Goal: Transaction & Acquisition: Purchase product/service

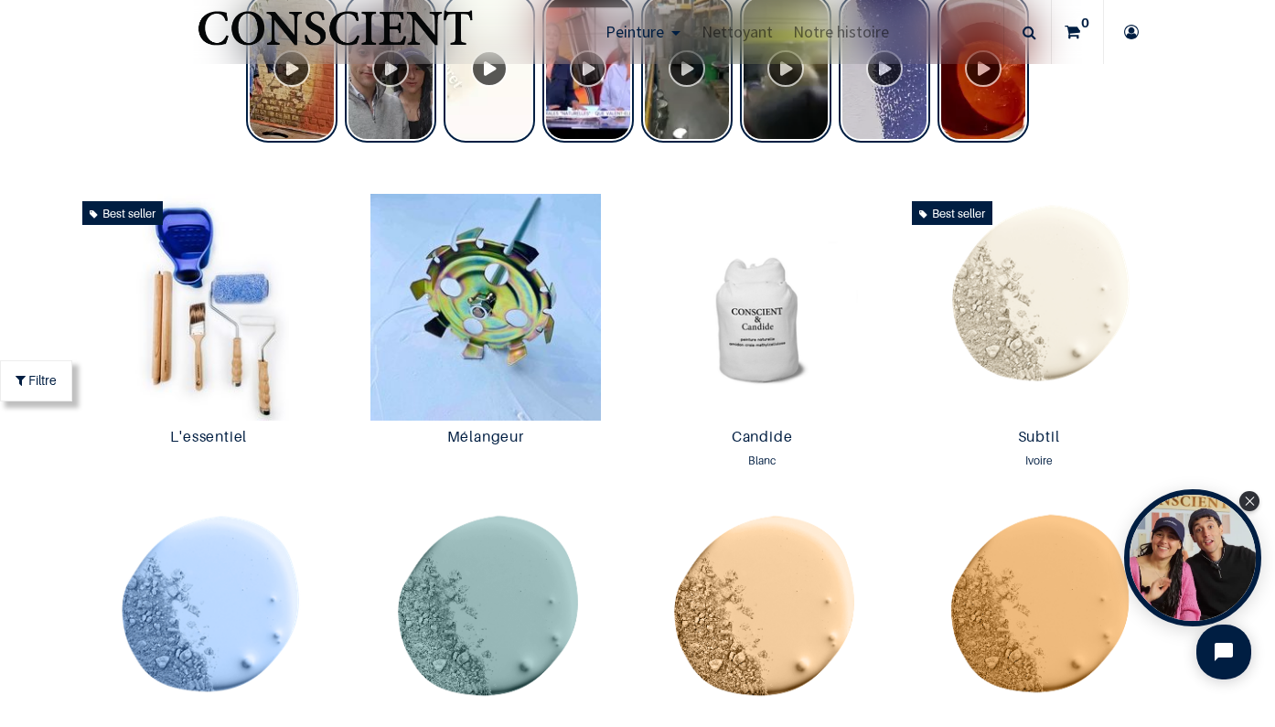
scroll to position [1024, 0]
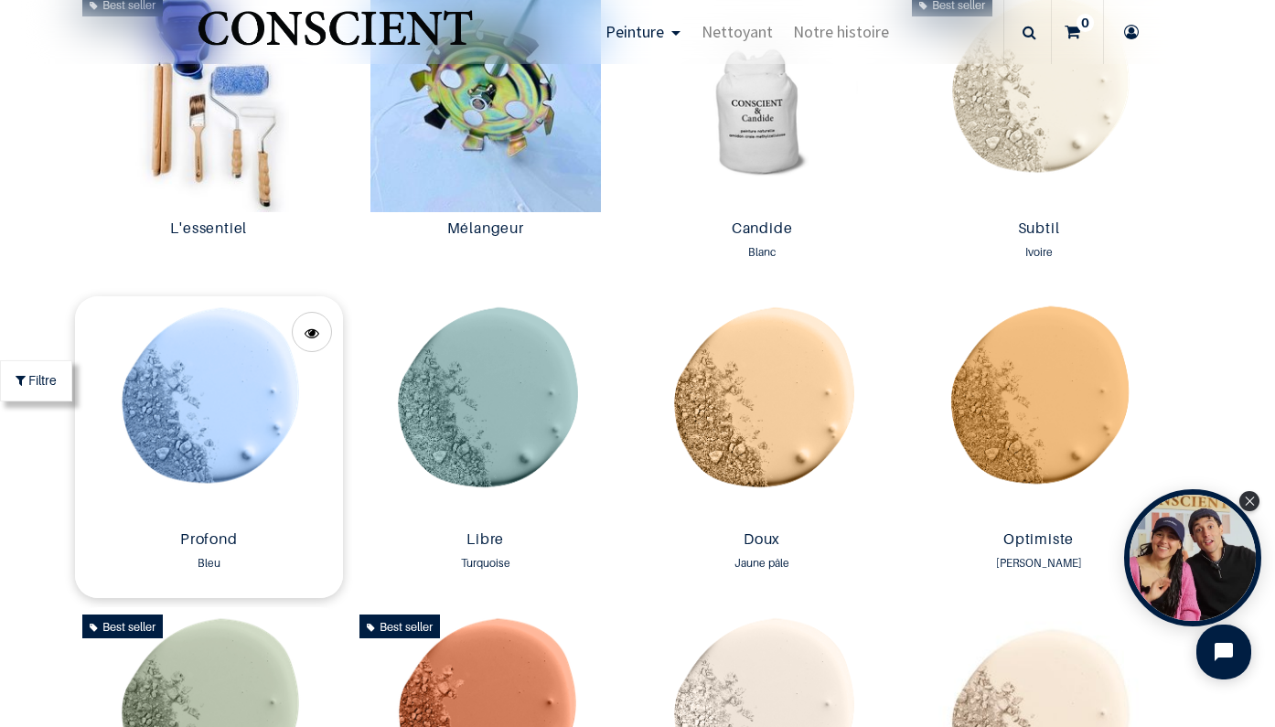
click at [240, 443] on img at bounding box center [208, 409] width 267 height 227
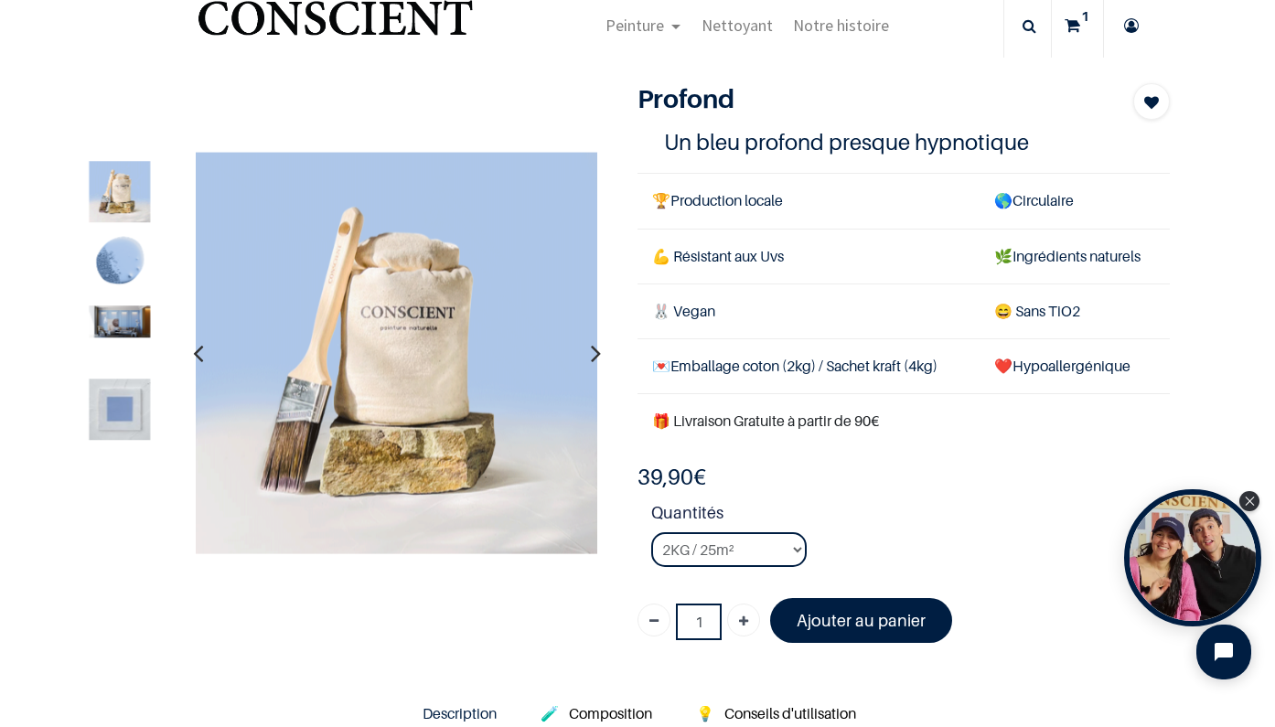
click at [1076, 23] on icon at bounding box center [1073, 26] width 16 height 64
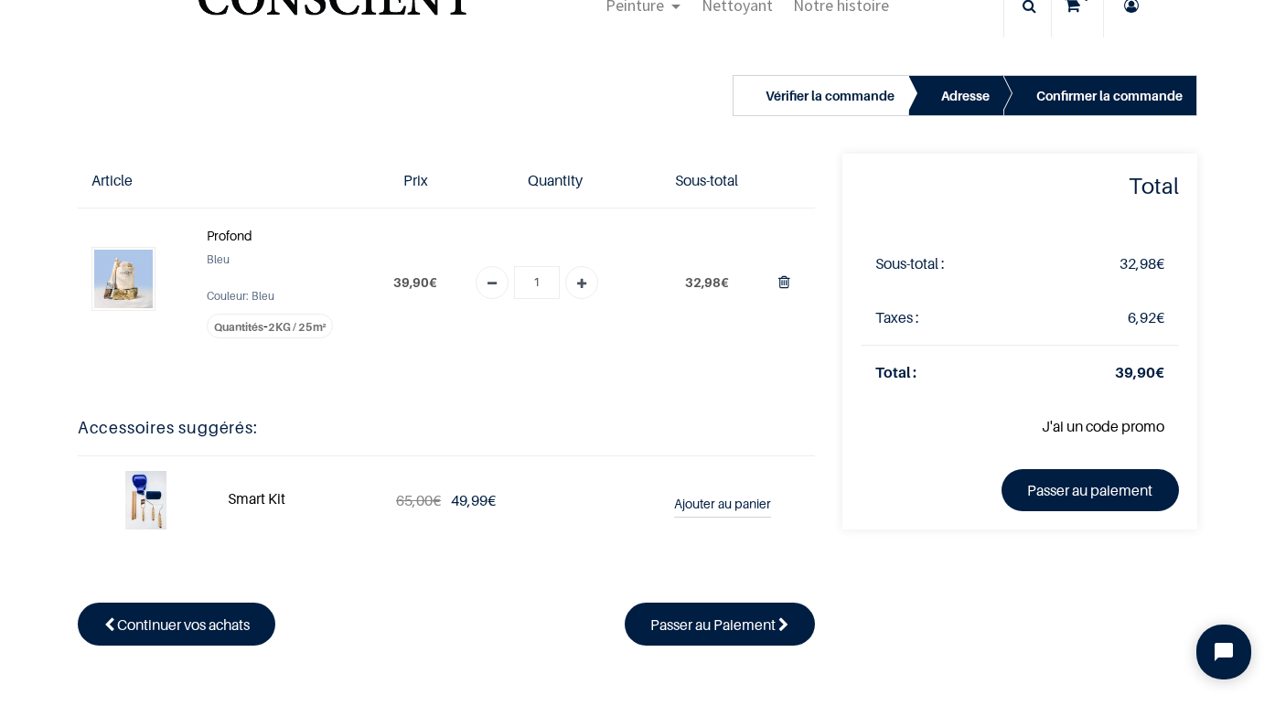
scroll to position [120, 0]
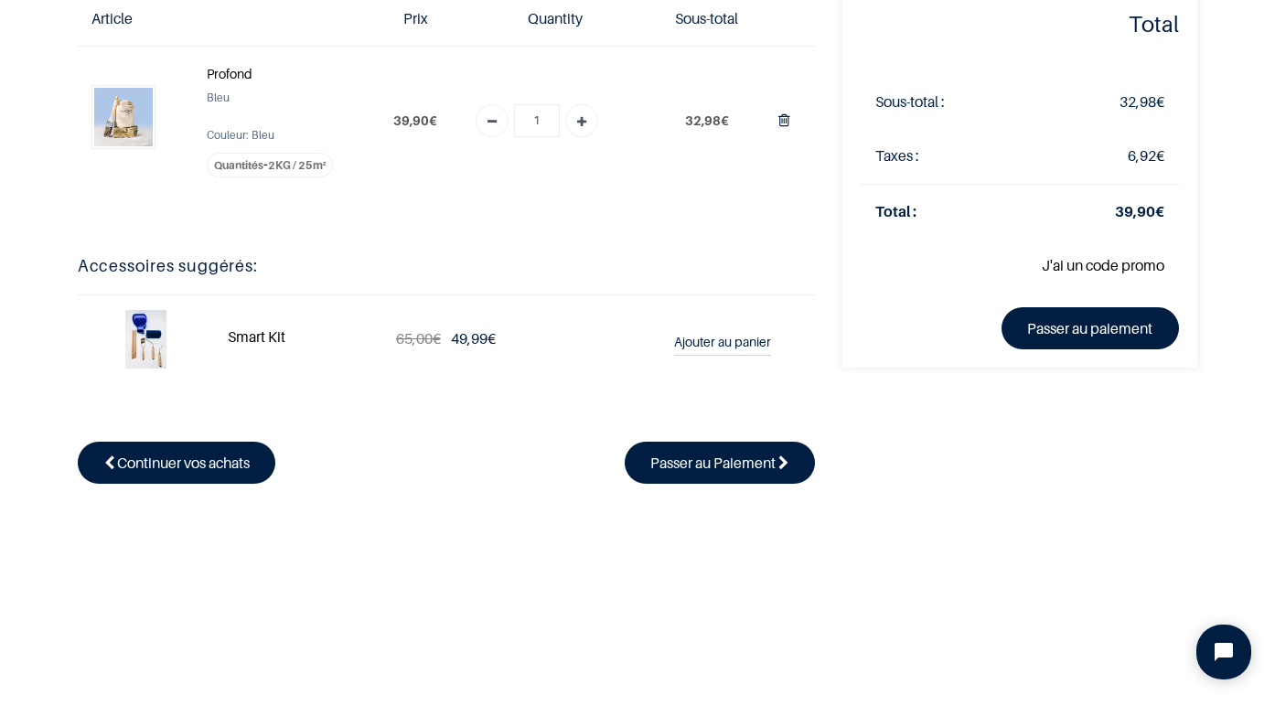
click at [1017, 267] on td "J'ai un code promo Appliquer" at bounding box center [1020, 266] width 318 height 54
click at [1084, 262] on link "J'ai un code promo" at bounding box center [1103, 265] width 123 height 18
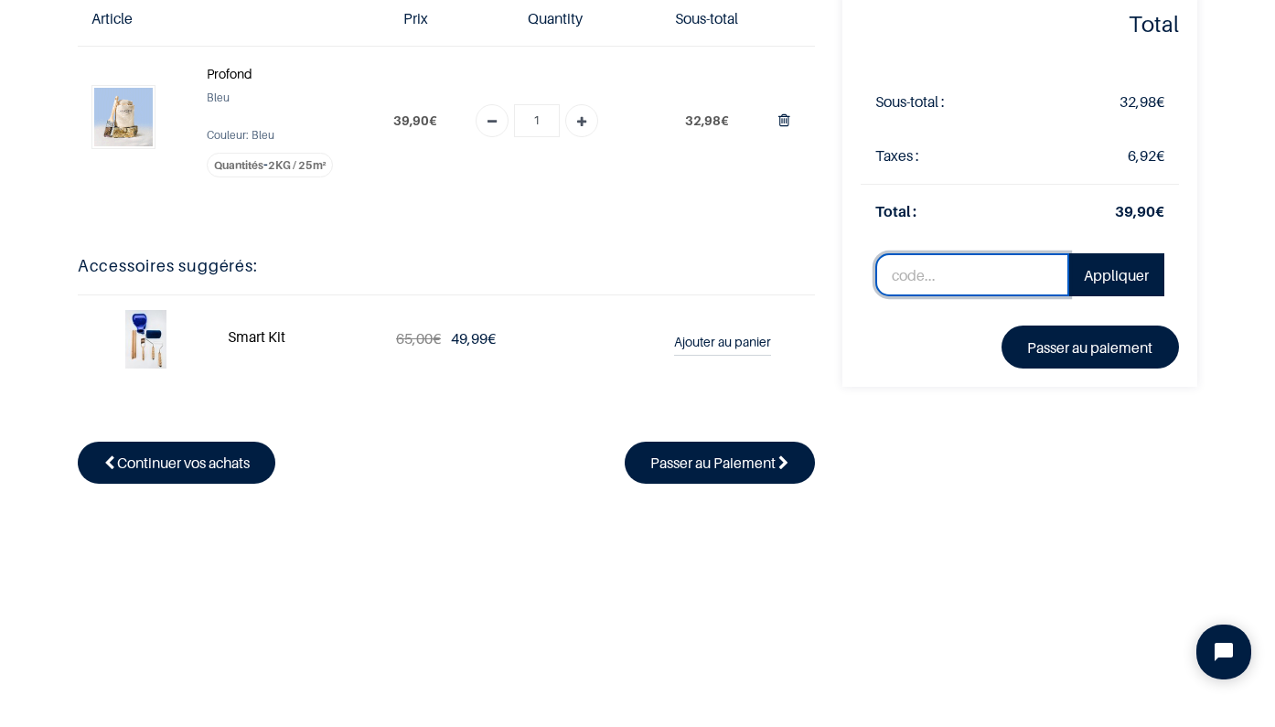
click at [986, 273] on input "text" at bounding box center [972, 275] width 194 height 44
type input "TMWXG"
click at [1145, 268] on link "Appliquer" at bounding box center [1116, 275] width 96 height 44
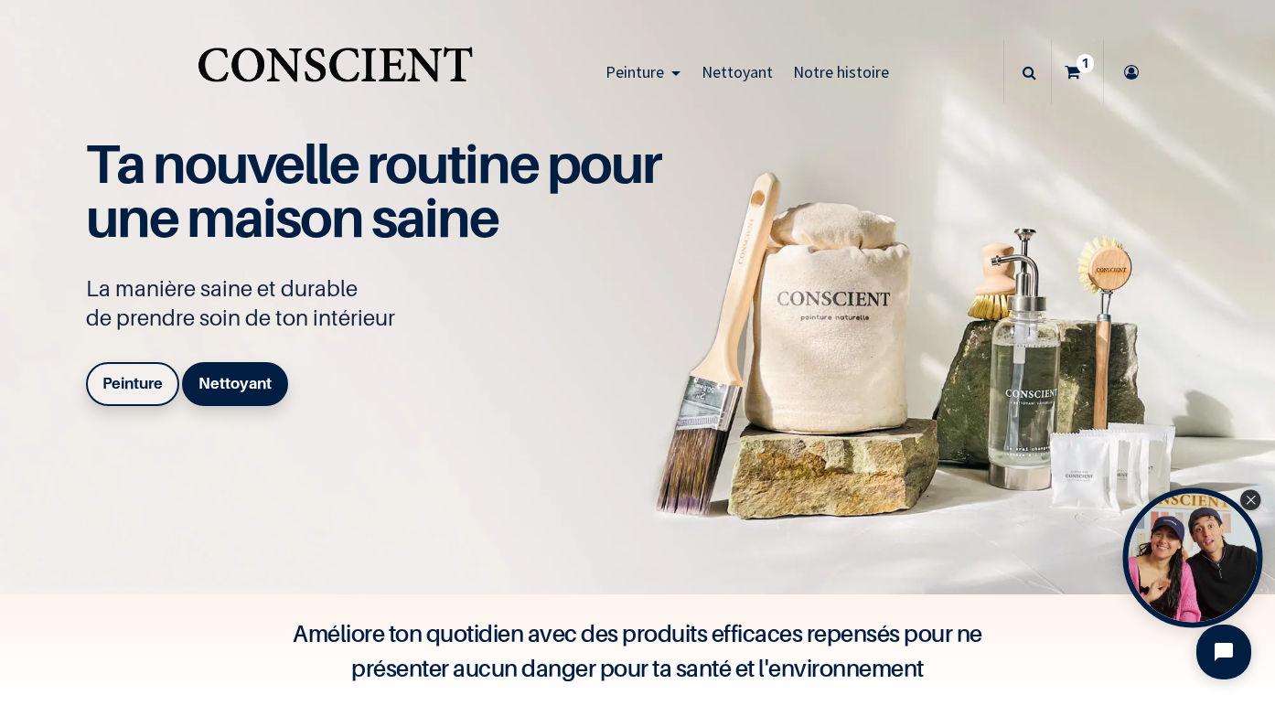
click at [1194, 576] on div "Open Tolstoy widget" at bounding box center [1193, 558] width 140 height 140
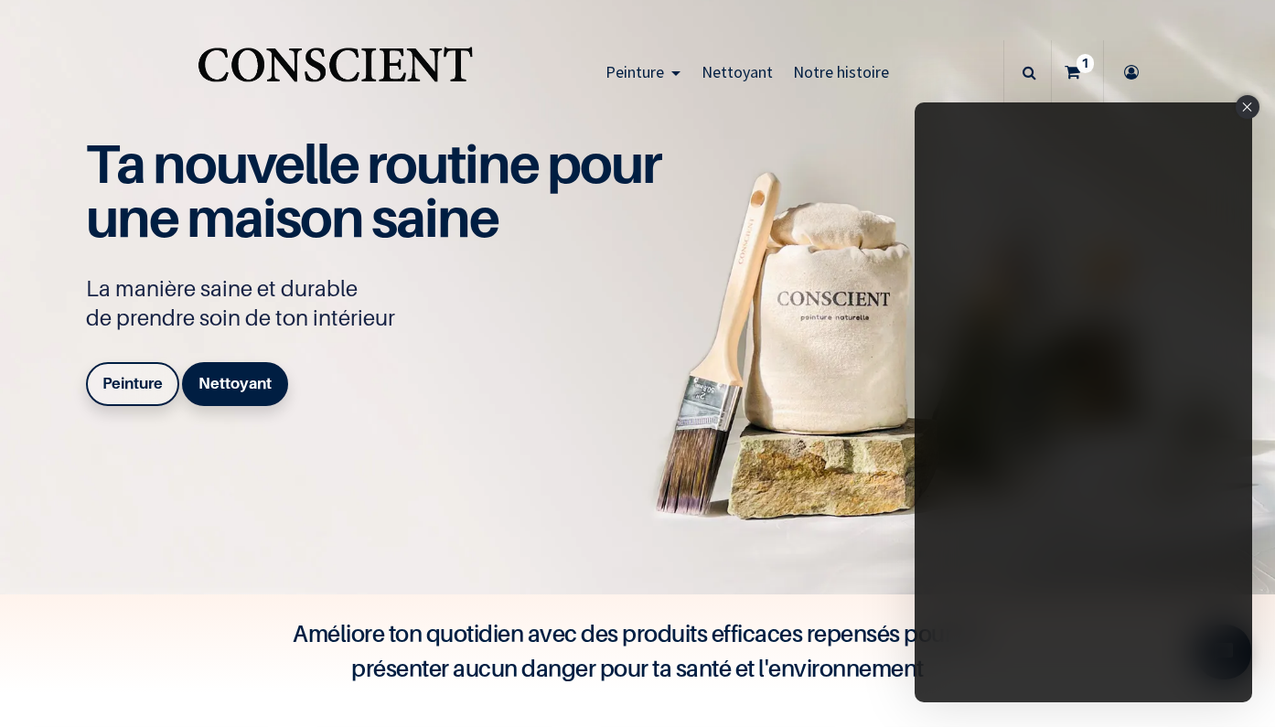
click at [1244, 101] on div "Close" at bounding box center [1248, 107] width 24 height 24
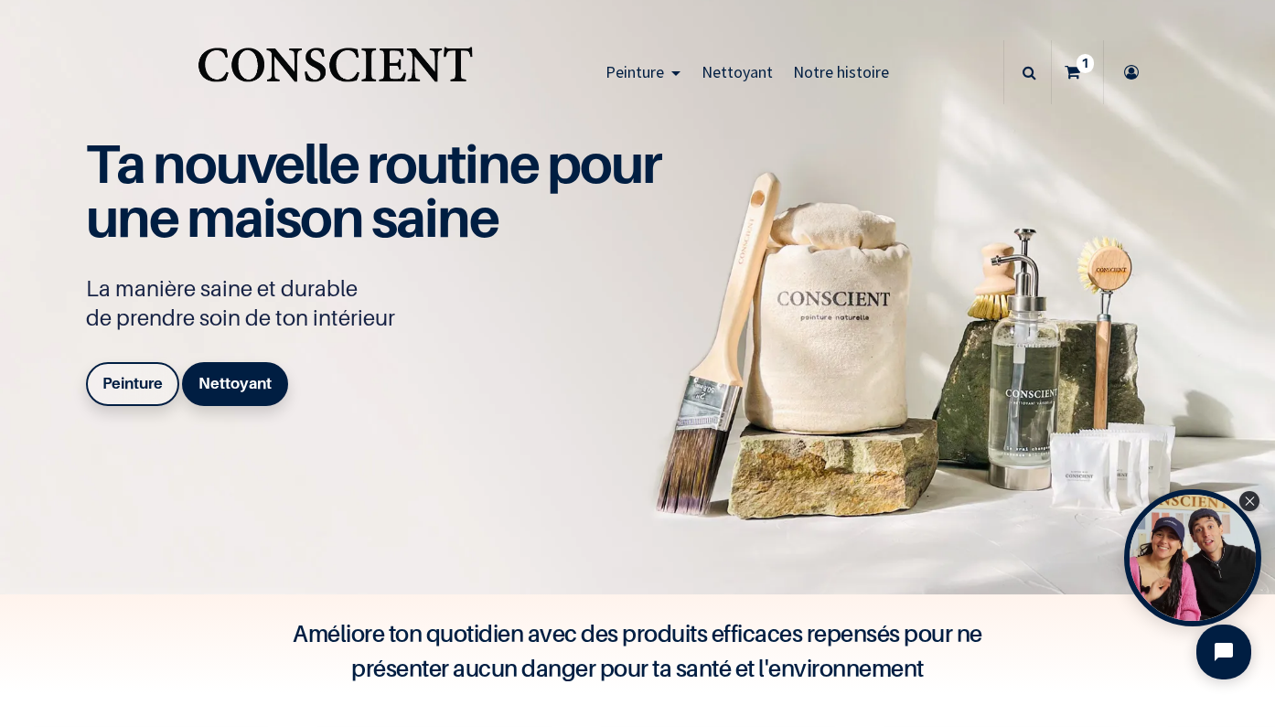
click at [1128, 76] on icon at bounding box center [1131, 72] width 29 height 64
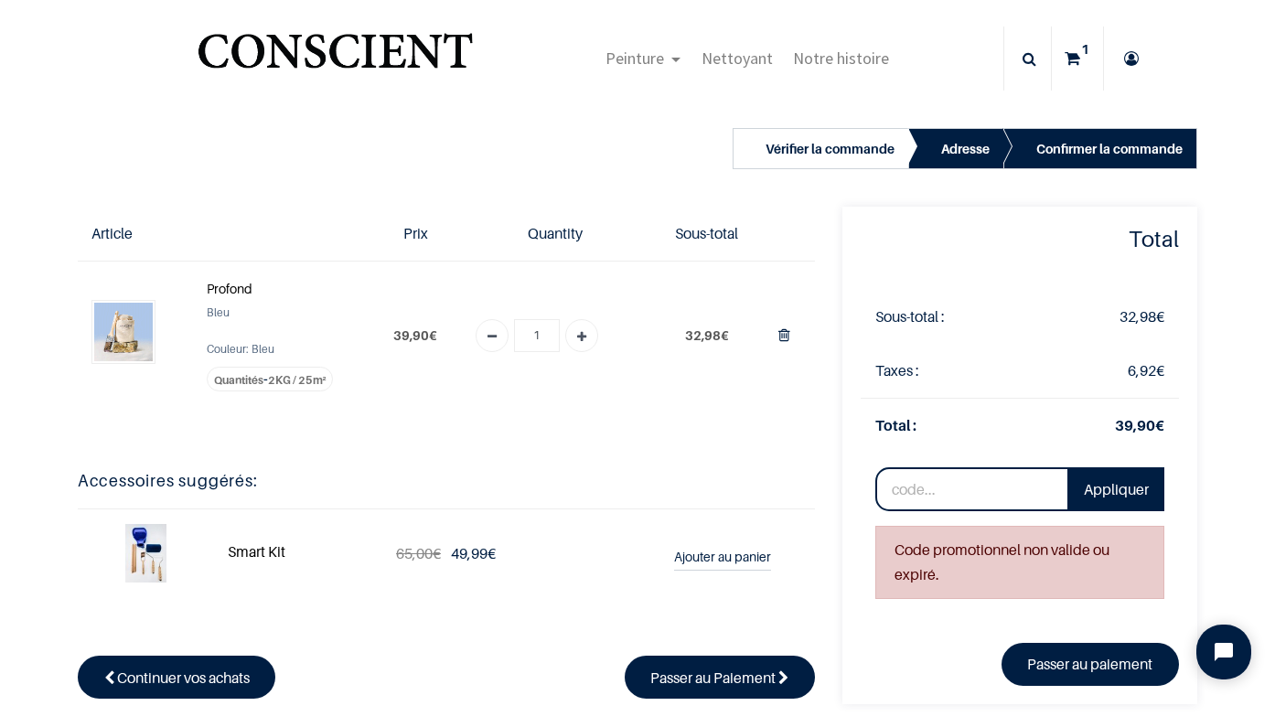
scroll to position [20, 0]
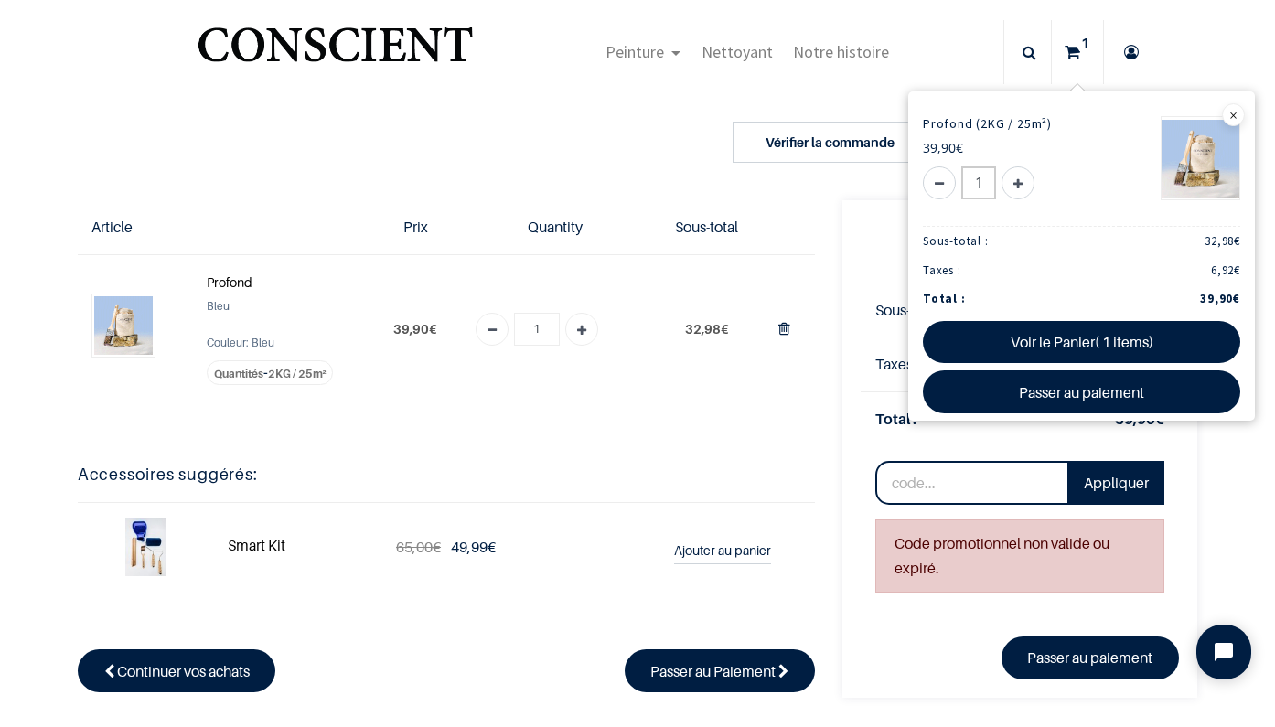
click at [1128, 50] on icon at bounding box center [1131, 52] width 29 height 64
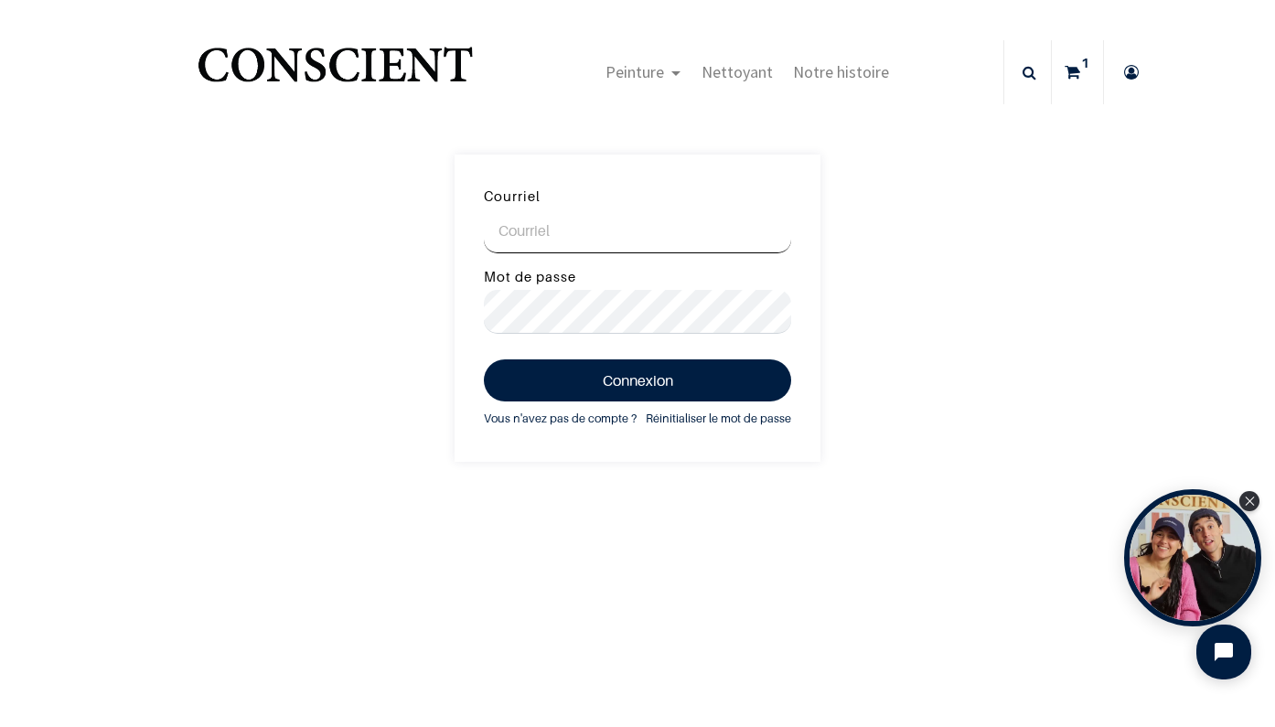
type input "Carro"
click at [637, 379] on button "Connexion" at bounding box center [637, 380] width 307 height 42
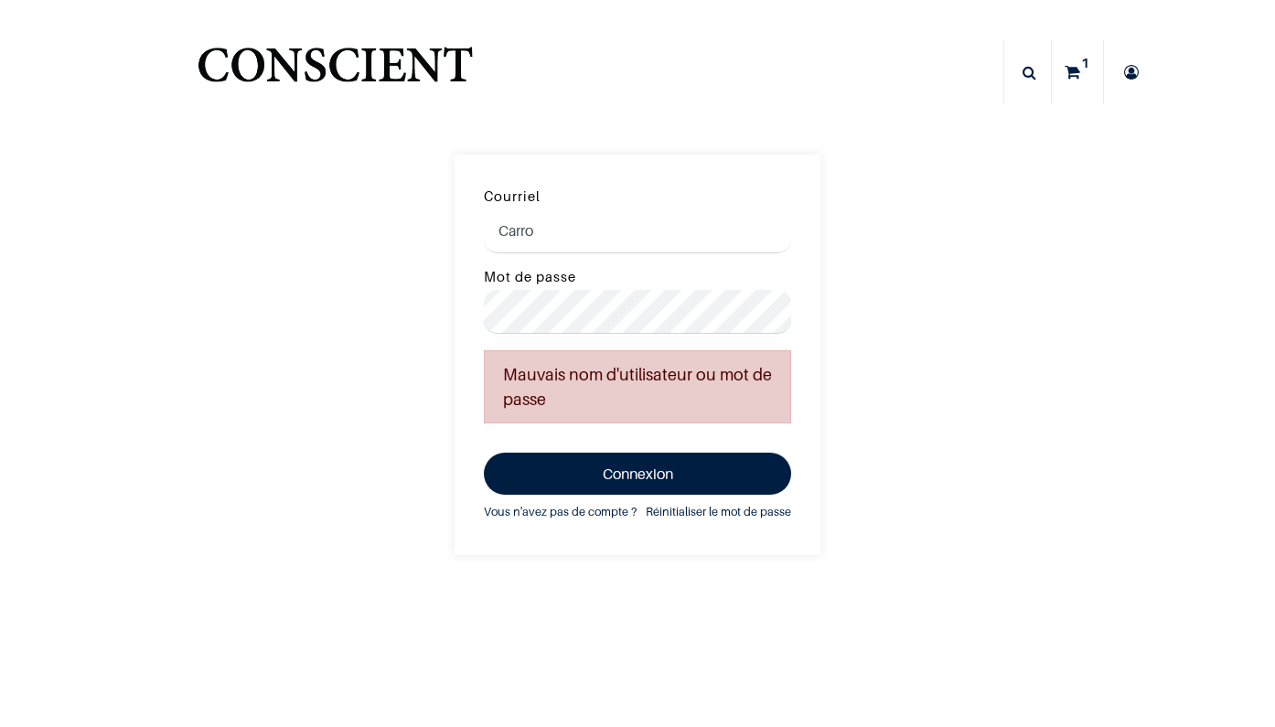
click at [607, 241] on input "Carro" at bounding box center [637, 231] width 307 height 44
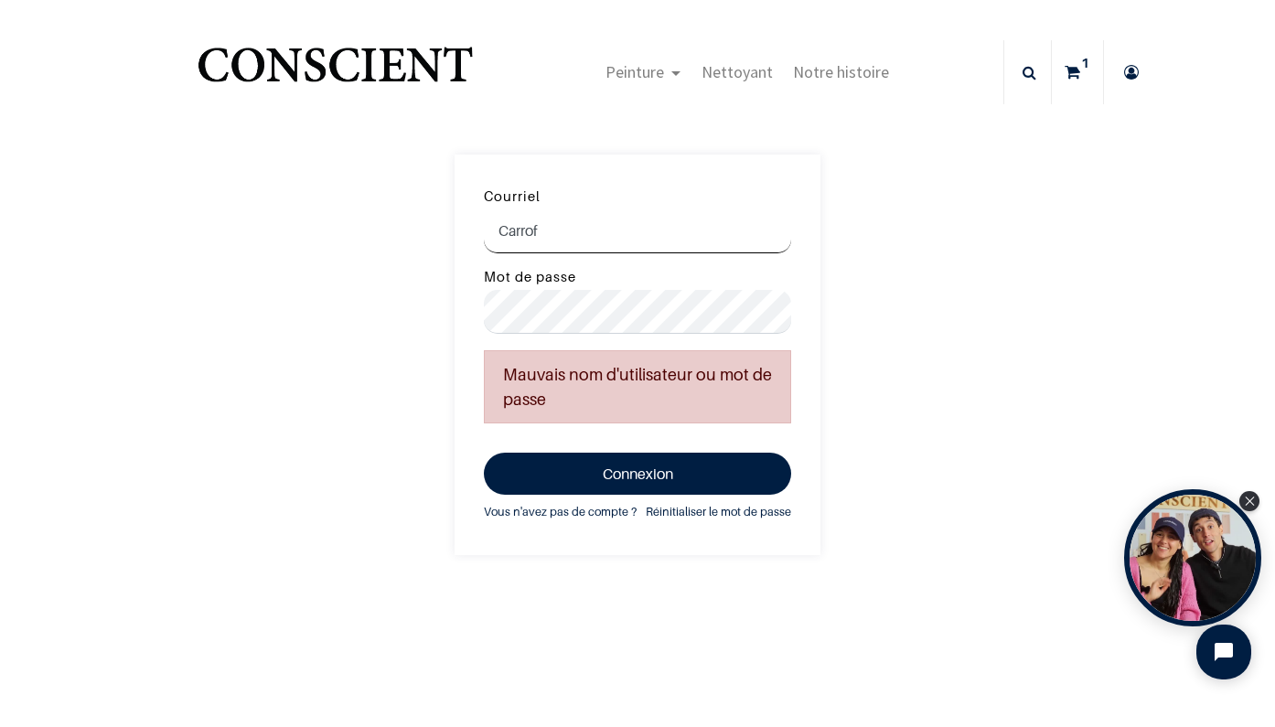
drag, startPoint x: 563, startPoint y: 243, endPoint x: 485, endPoint y: 240, distance: 78.7
click at [485, 240] on input "Carrof" at bounding box center [637, 231] width 307 height 44
click at [894, 295] on div "Courriel Carrof Mot de passe Mauvais nom d'utilisateur ou mot de passe Connexio…" at bounding box center [637, 355] width 1275 height 401
drag, startPoint x: 569, startPoint y: 239, endPoint x: 480, endPoint y: 235, distance: 88.8
click at [480, 235] on form "Courriel Carrof Mot de passe Mauvais nom d'utilisateur ou mot de passe Connexio…" at bounding box center [638, 355] width 366 height 401
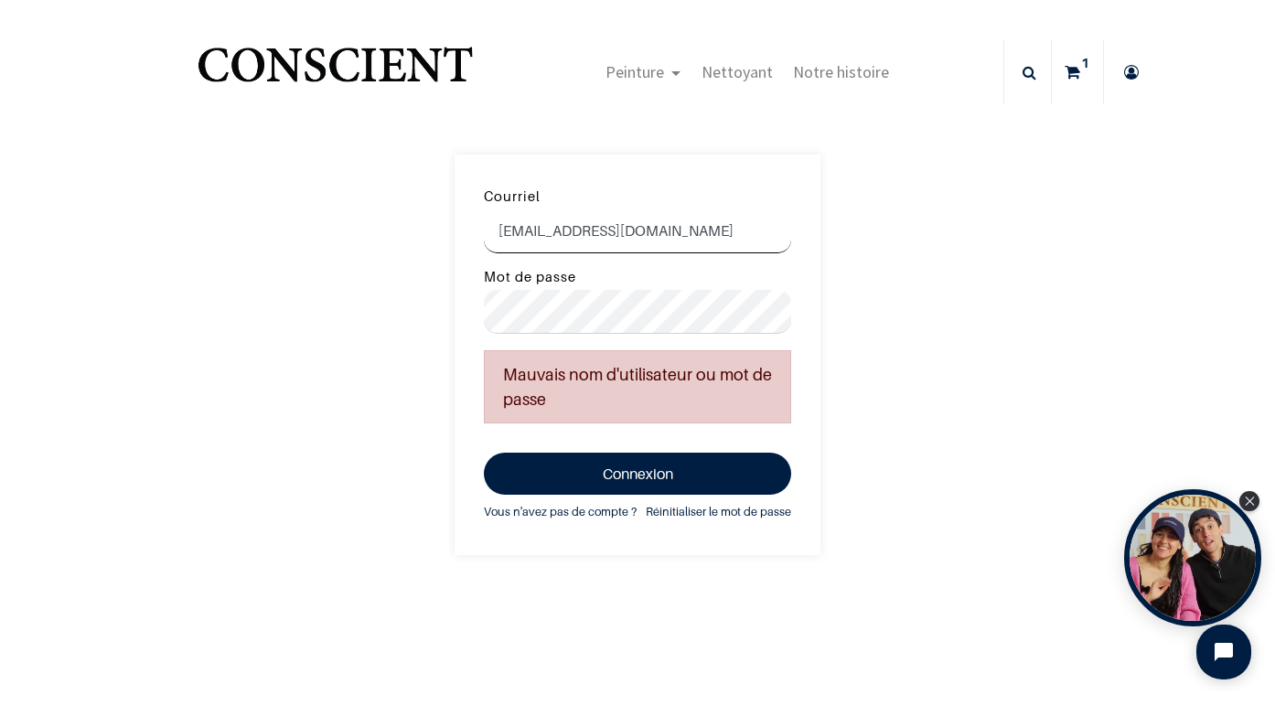
type input "fannycarro@yahoo.fr"
click at [414, 378] on div "Courriel fannycarro@yahoo.fr Mot de passe Mauvais nom d'utilisateur ou mot de p…" at bounding box center [637, 355] width 1275 height 401
click at [711, 509] on link "Réinitialiser le mot de passe" at bounding box center [718, 512] width 145 height 20
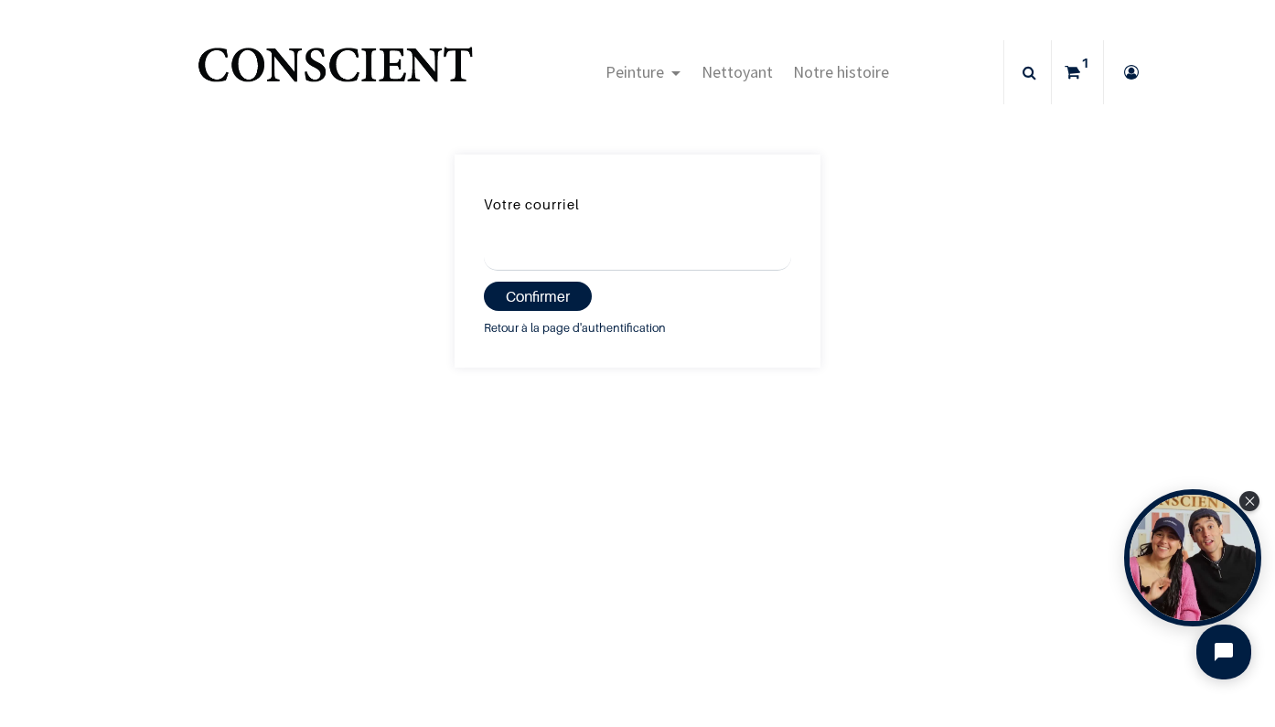
click at [633, 257] on input "Votre courriel" at bounding box center [637, 250] width 307 height 44
type input "[EMAIL_ADDRESS][DOMAIN_NAME]"
click at [538, 295] on button "Confirmer" at bounding box center [538, 296] width 108 height 29
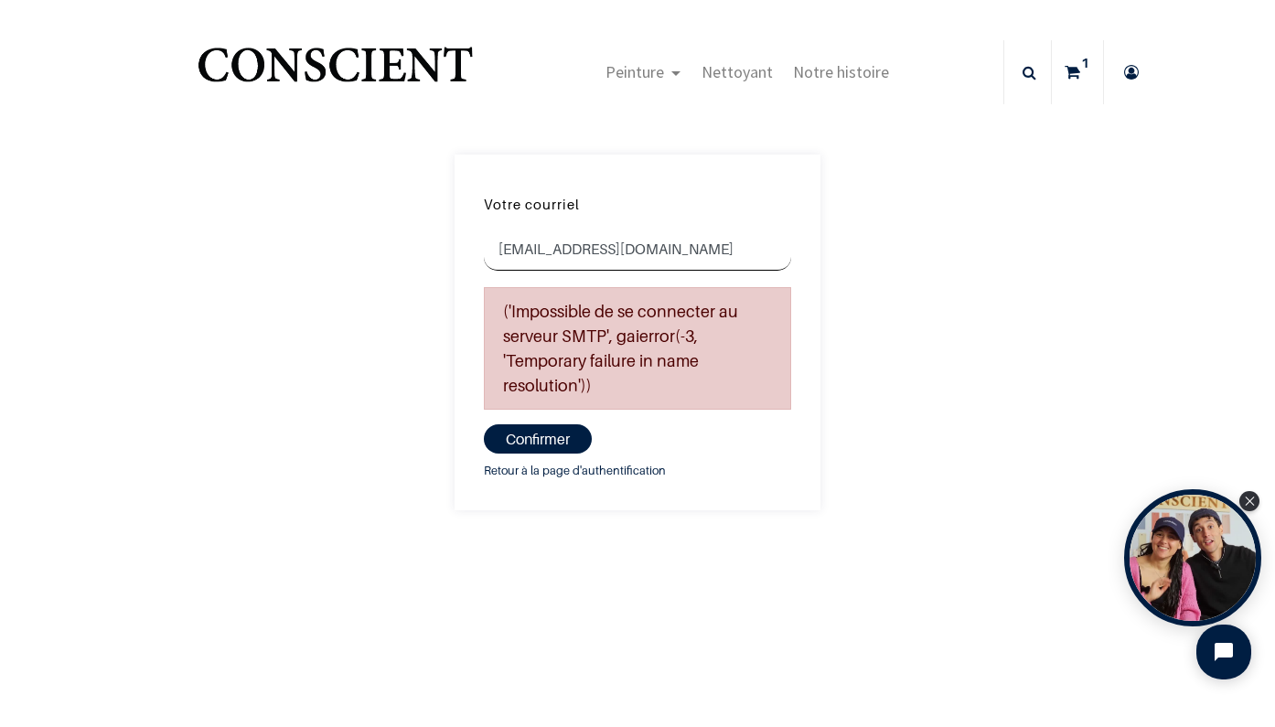
click at [649, 252] on input "[EMAIL_ADDRESS][DOMAIN_NAME]" at bounding box center [637, 250] width 307 height 44
click at [520, 438] on button "Confirmer" at bounding box center [538, 438] width 108 height 29
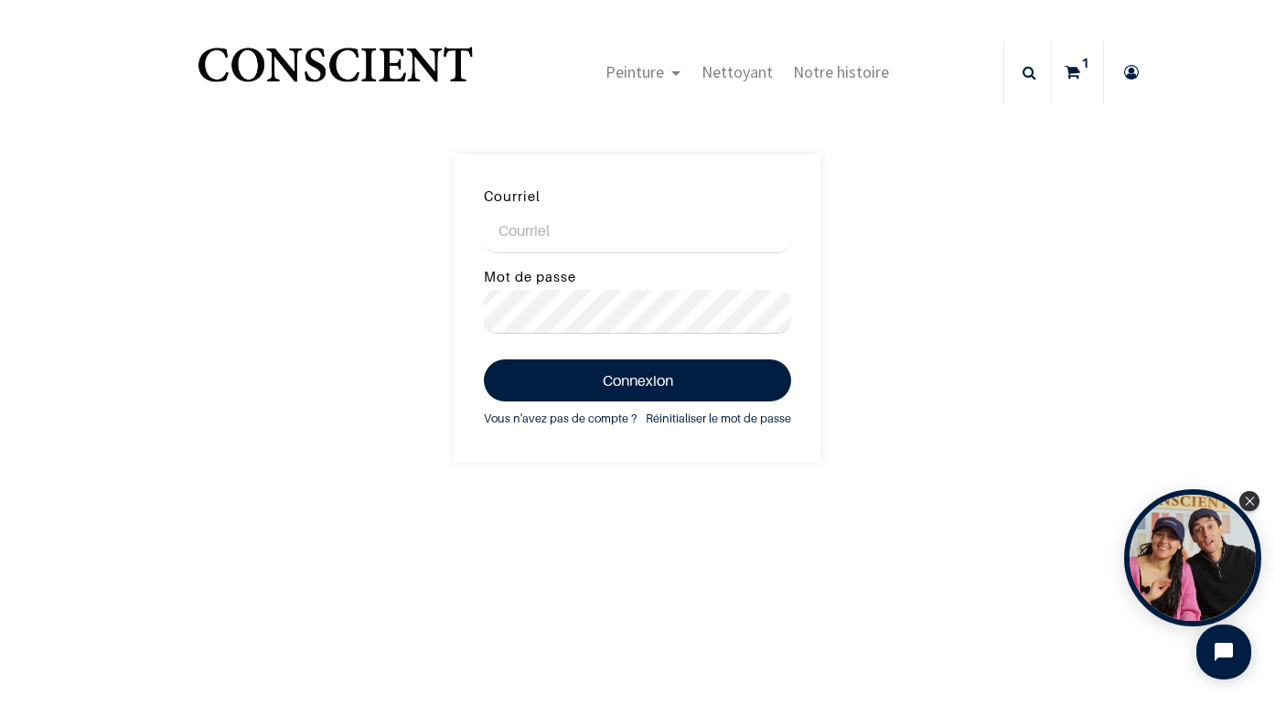
click at [688, 220] on input "Courriel" at bounding box center [637, 231] width 307 height 44
type input "[EMAIL_ADDRESS][DOMAIN_NAME]"
click at [837, 413] on div "[PERSON_NAME] [PERSON_NAME][EMAIL_ADDRESS][DOMAIN_NAME] Mot de passe Connexion …" at bounding box center [637, 308] width 1275 height 307
click at [677, 412] on link "Réinitialiser le mot de passe" at bounding box center [718, 419] width 145 height 20
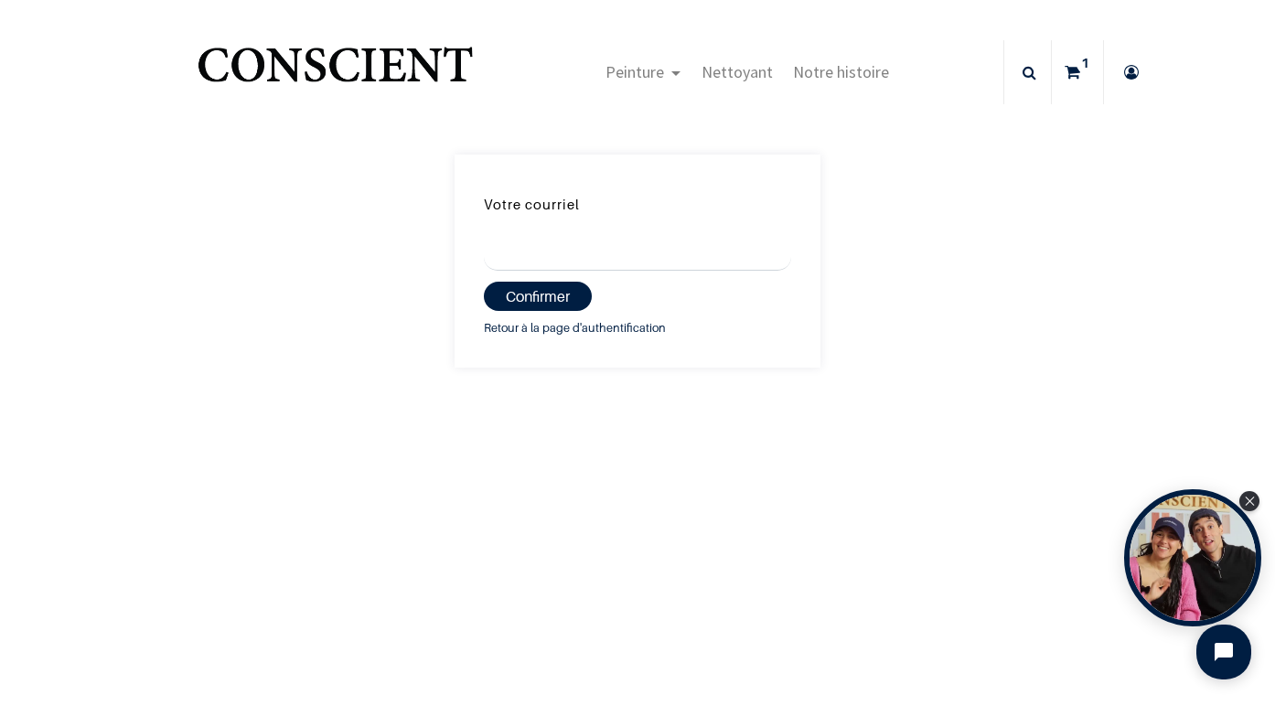
click at [593, 262] on input "Votre courriel" at bounding box center [637, 250] width 307 height 44
type input "[EMAIL_ADDRESS][DOMAIN_NAME]"
click at [560, 299] on button "Confirmer" at bounding box center [538, 296] width 108 height 29
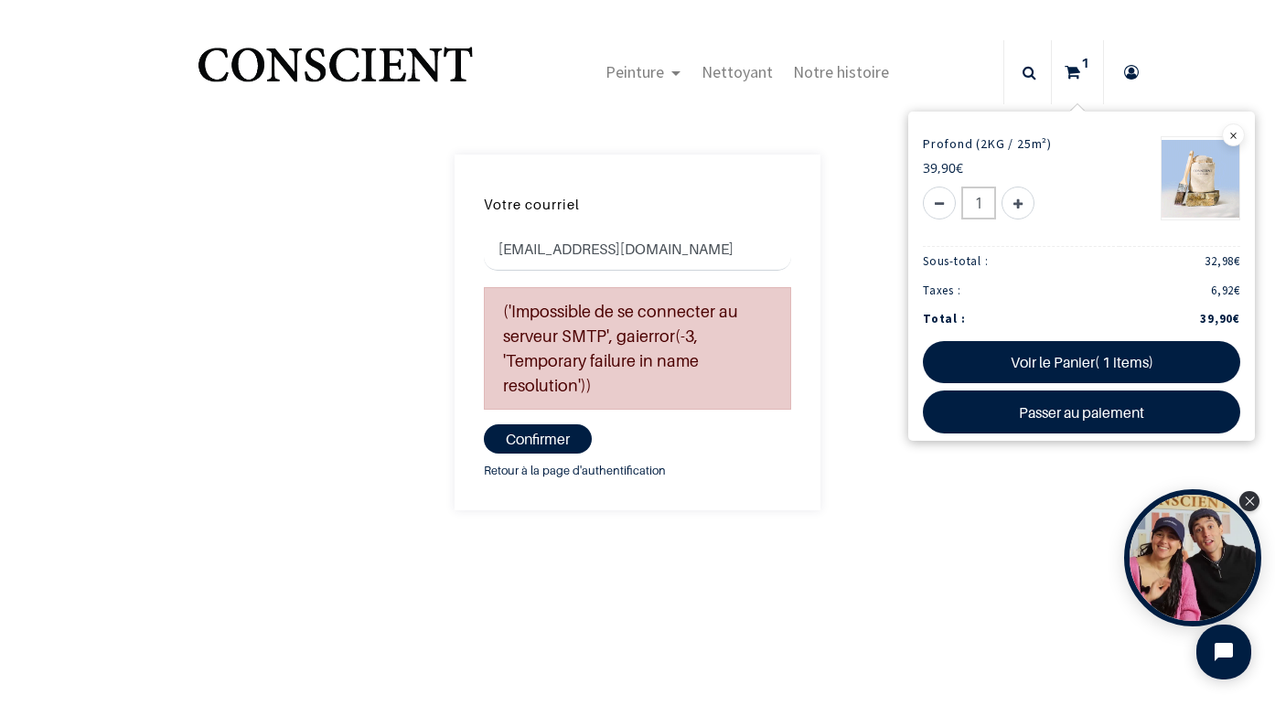
click at [1069, 74] on icon at bounding box center [1073, 72] width 16 height 64
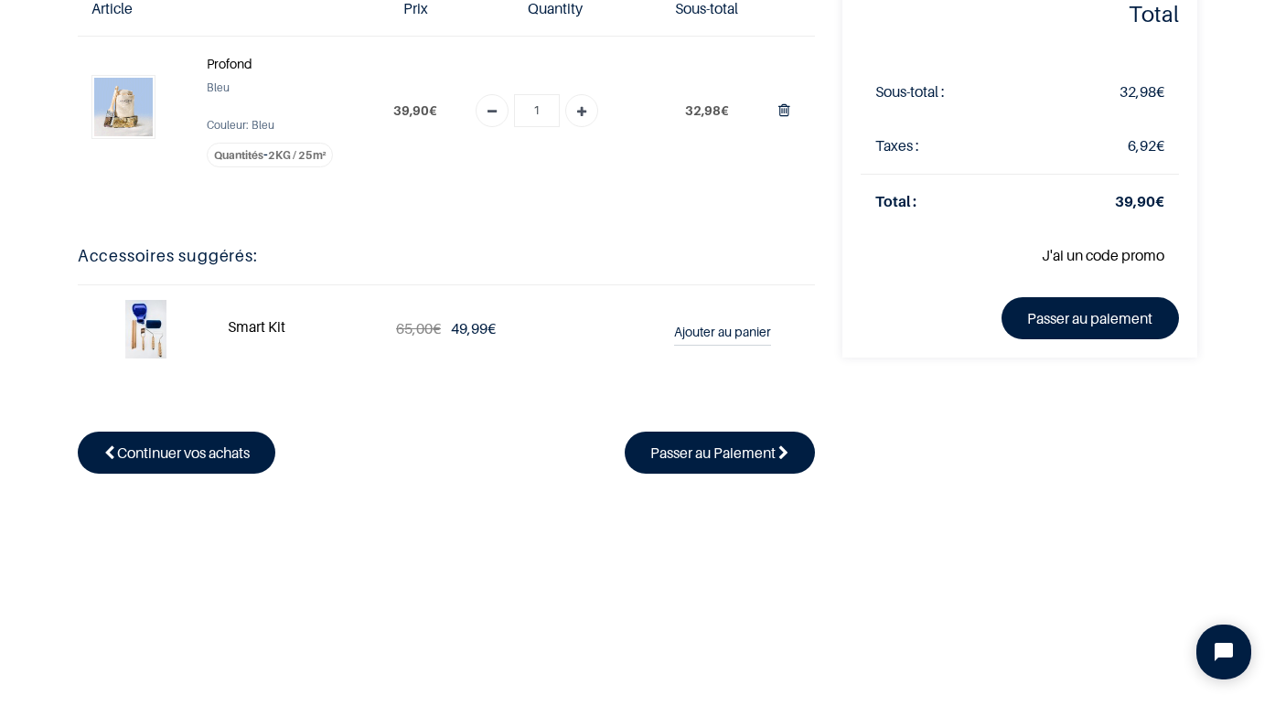
scroll to position [137, 0]
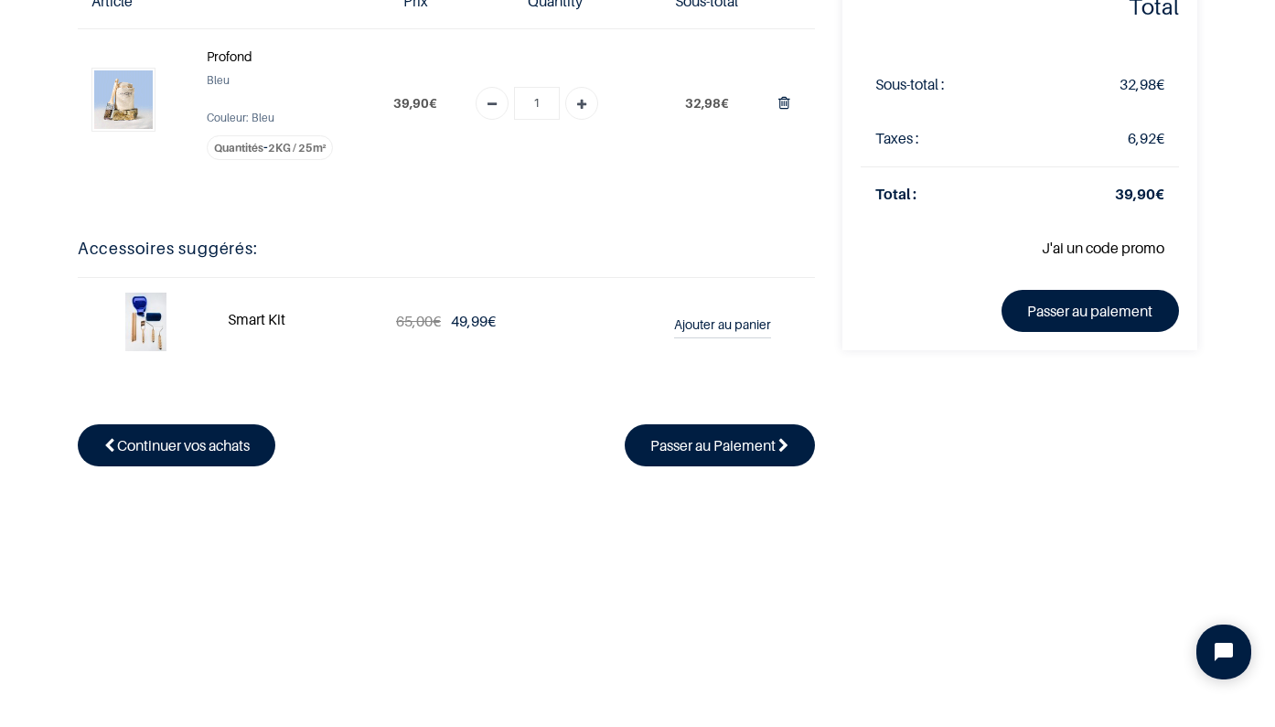
click at [1087, 324] on link "Passer au paiement" at bounding box center [1090, 311] width 178 height 42
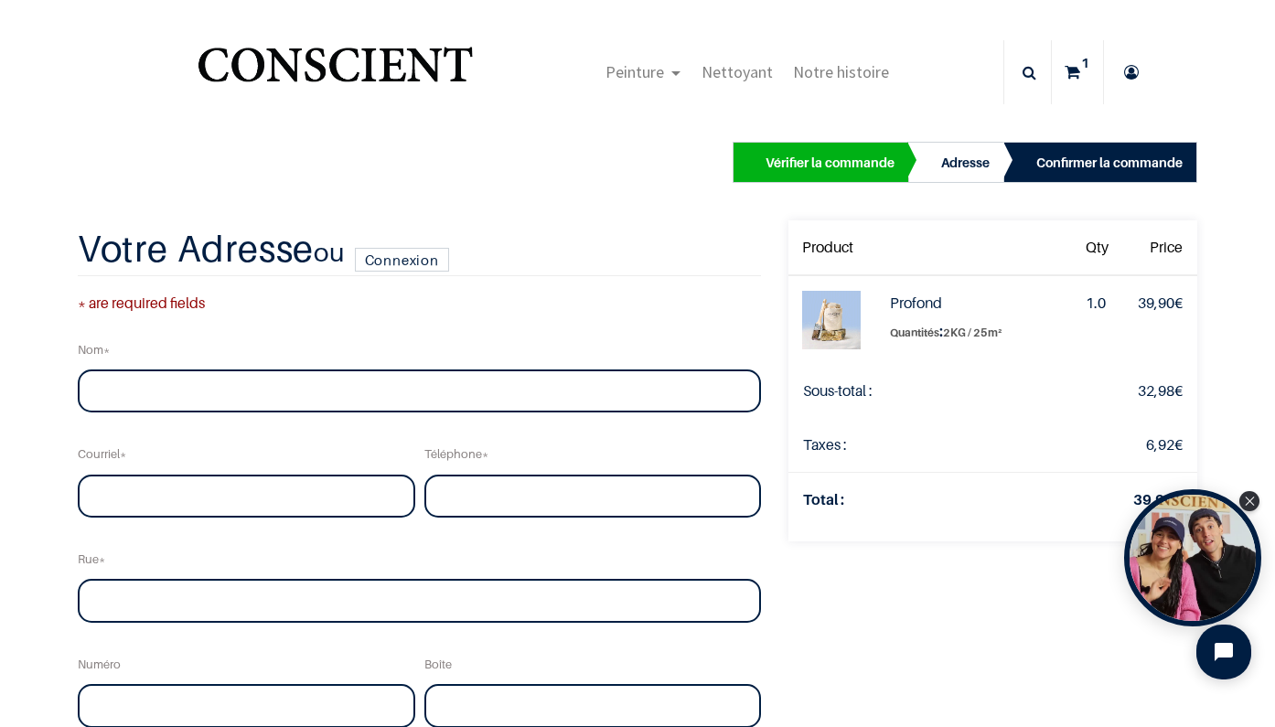
scroll to position [12, 0]
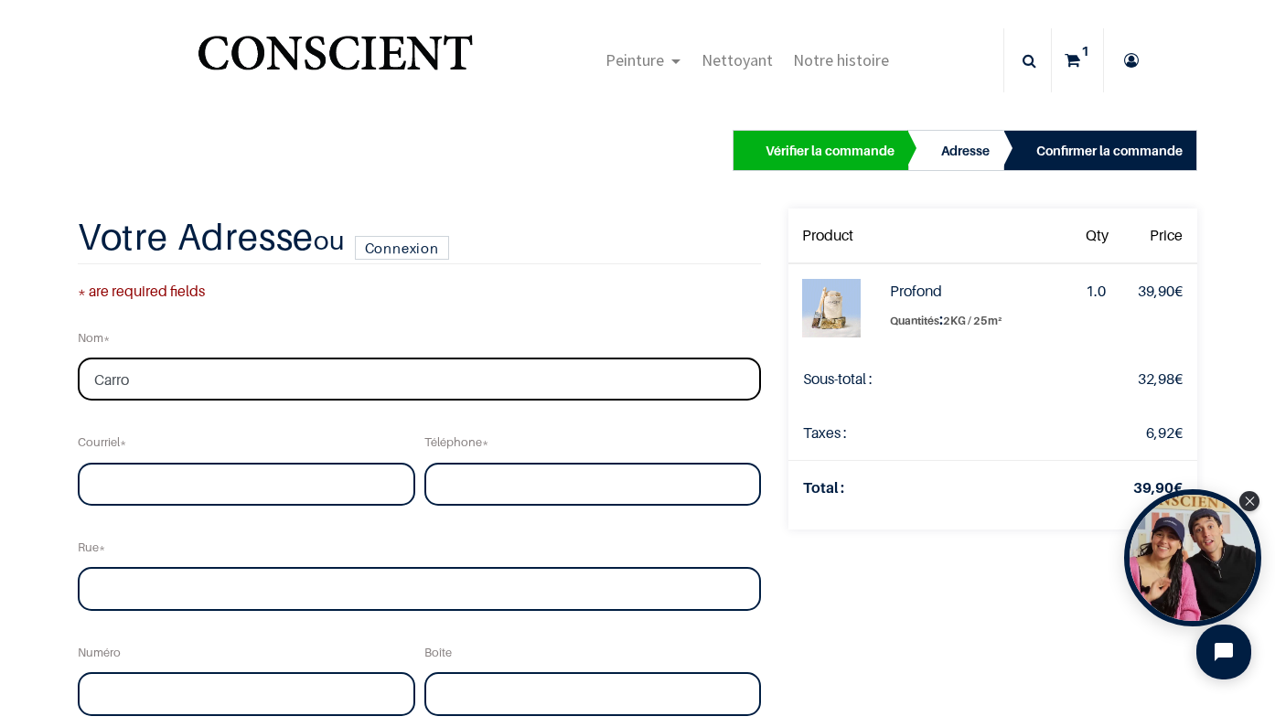
type input "Carro"
click at [300, 487] on input "fann" at bounding box center [246, 485] width 337 height 44
type input "fannycarro@yahoo.fr"
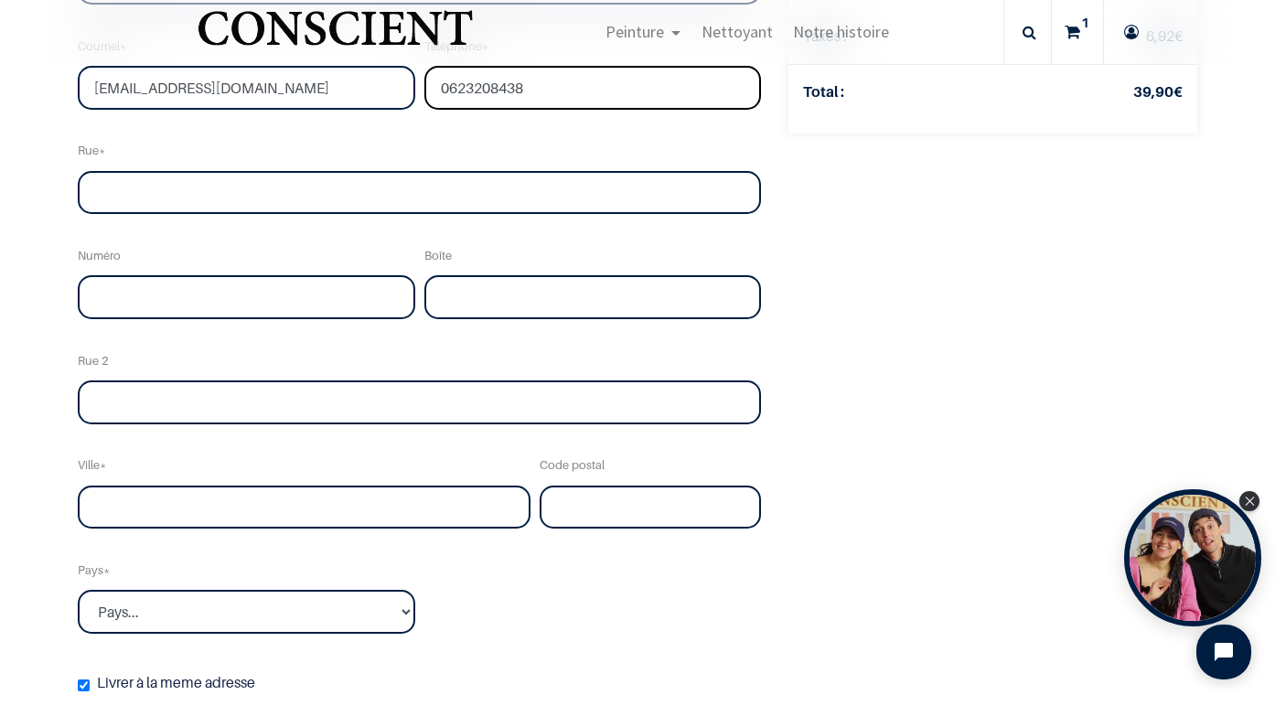
scroll to position [219, 0]
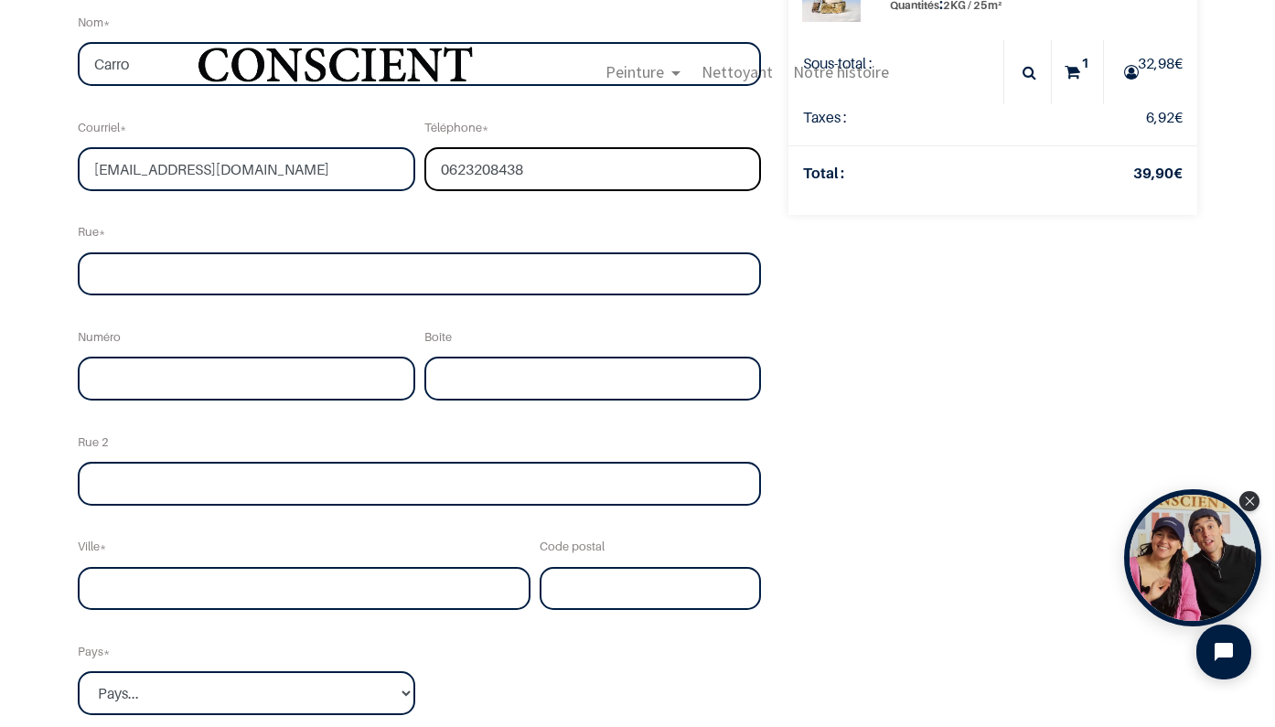
type input "0623208438"
type input "73 rue des Déportés"
drag, startPoint x: 251, startPoint y: 589, endPoint x: 76, endPoint y: 588, distance: 174.7
click at [76, 588] on div "Ville 61400" at bounding box center [304, 569] width 462 height 83
type input "Mortagne-au-Perche"
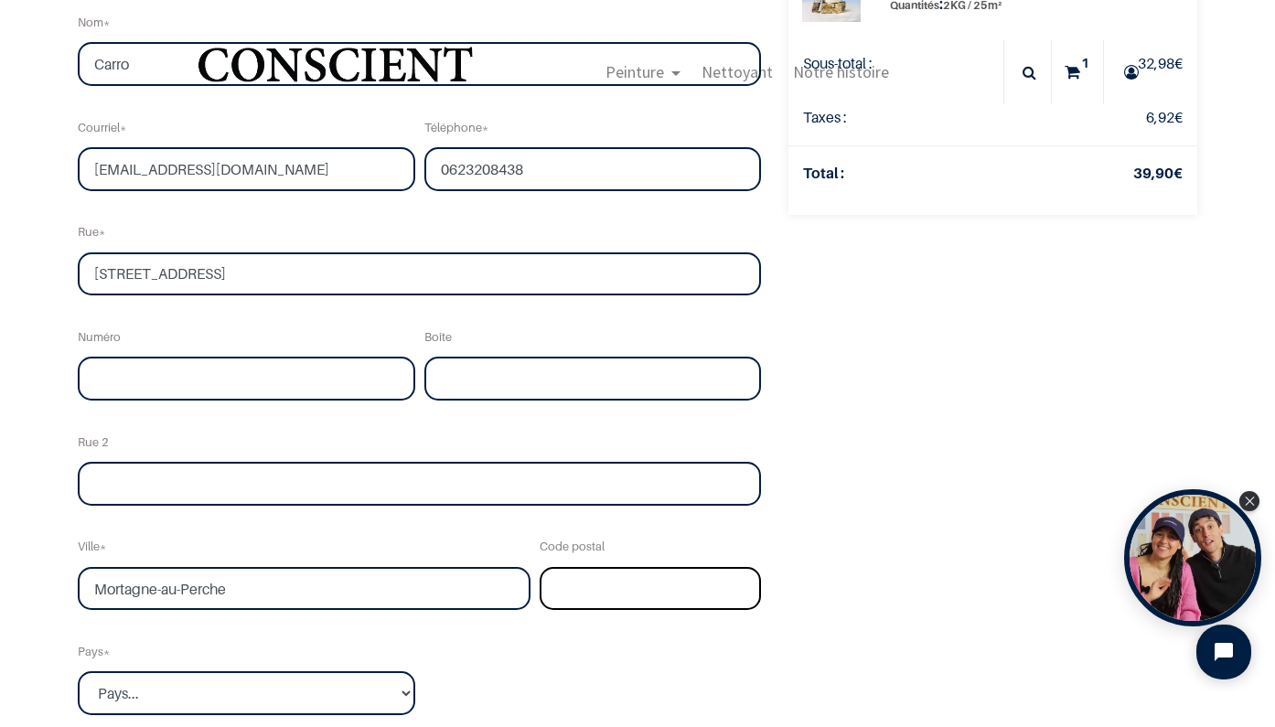
click at [582, 599] on input "text" at bounding box center [651, 589] width 222 height 44
type input "61400"
select select "75"
click at [909, 456] on div "Votre commande: 39,90 € Product Qty Price Profond Quantités :" at bounding box center [993, 416] width 436 height 1046
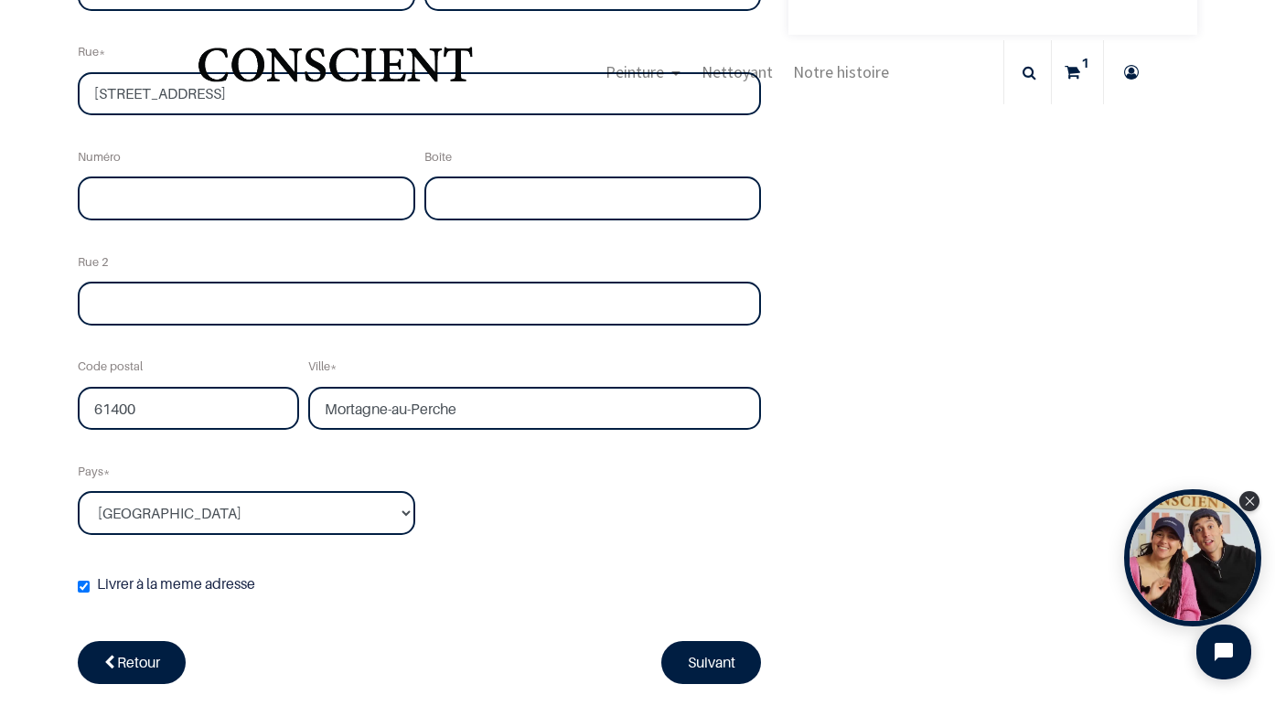
scroll to position [457, 0]
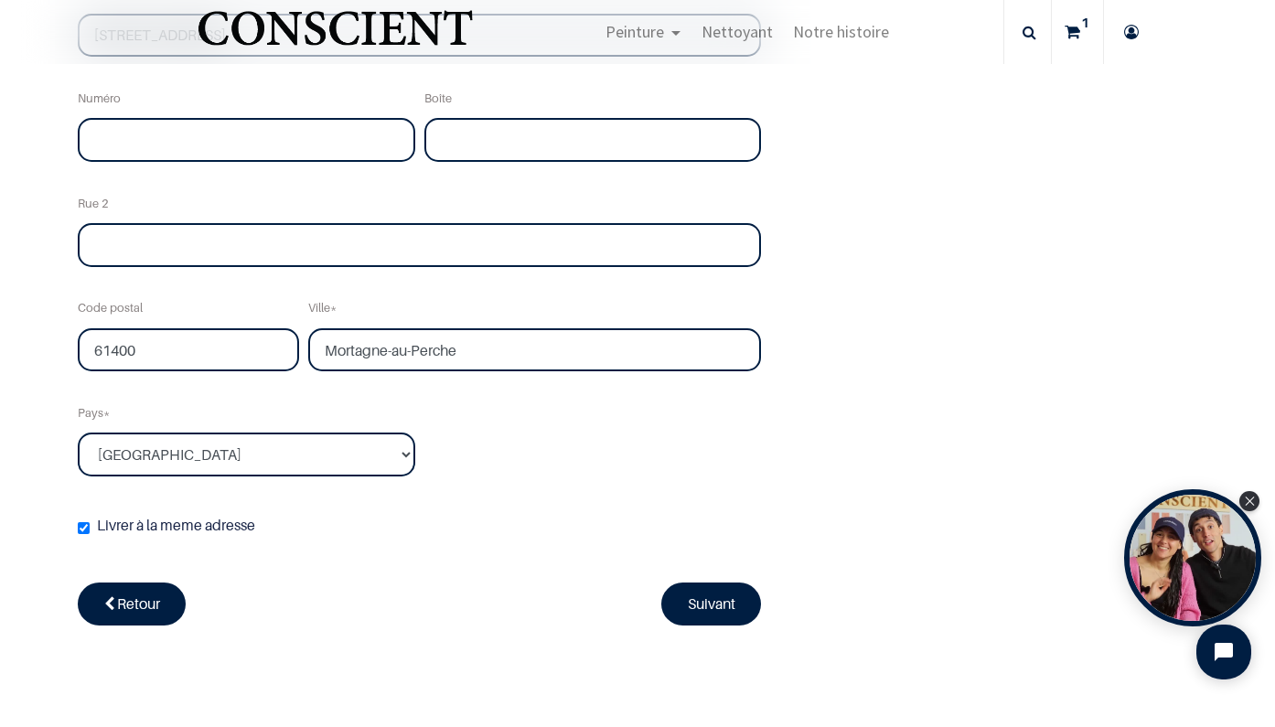
click at [676, 589] on link "Suivant" at bounding box center [711, 604] width 101 height 42
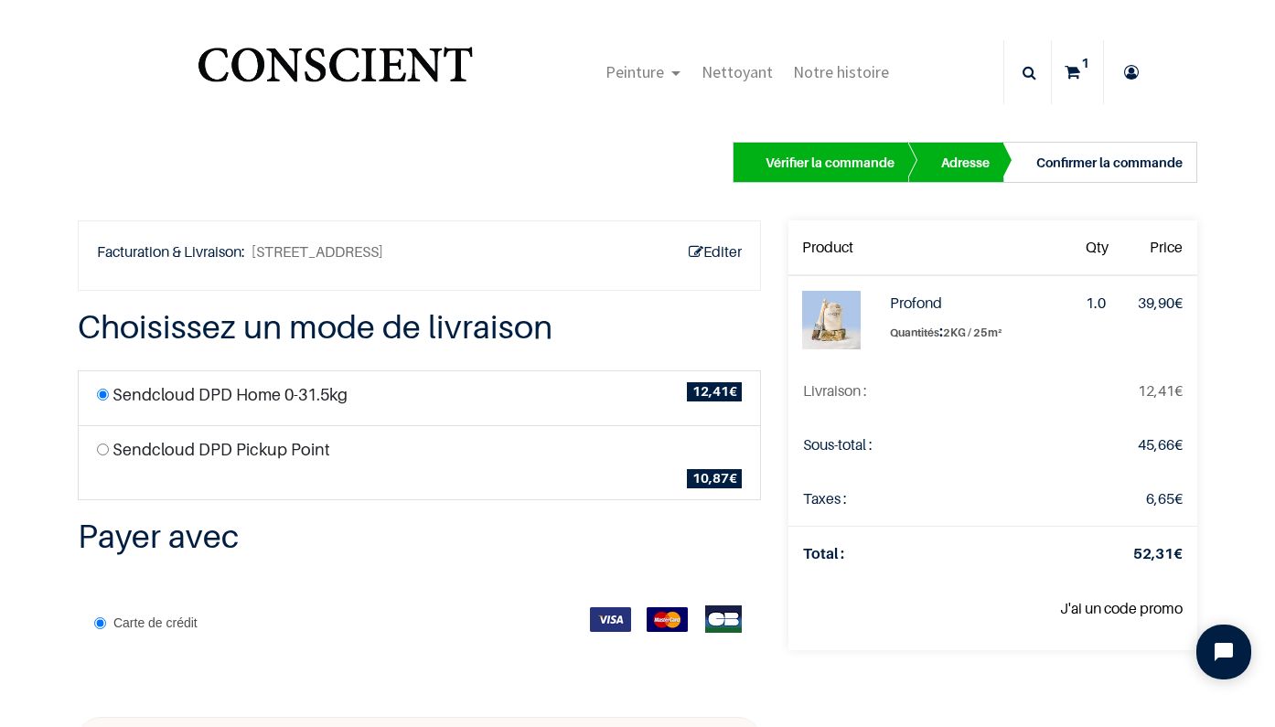
click at [105, 445] on input "radio" at bounding box center [103, 450] width 12 height 12
radio input "true"
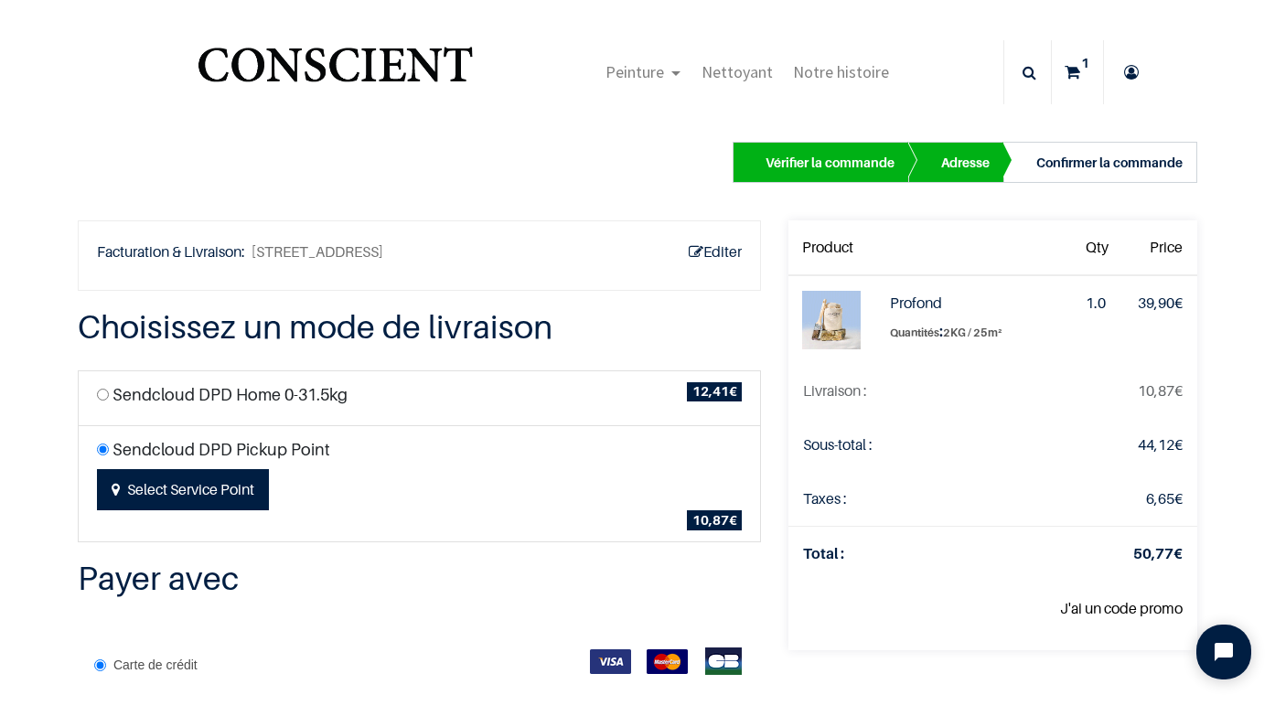
click at [230, 487] on button "Select Service Point" at bounding box center [183, 490] width 172 height 42
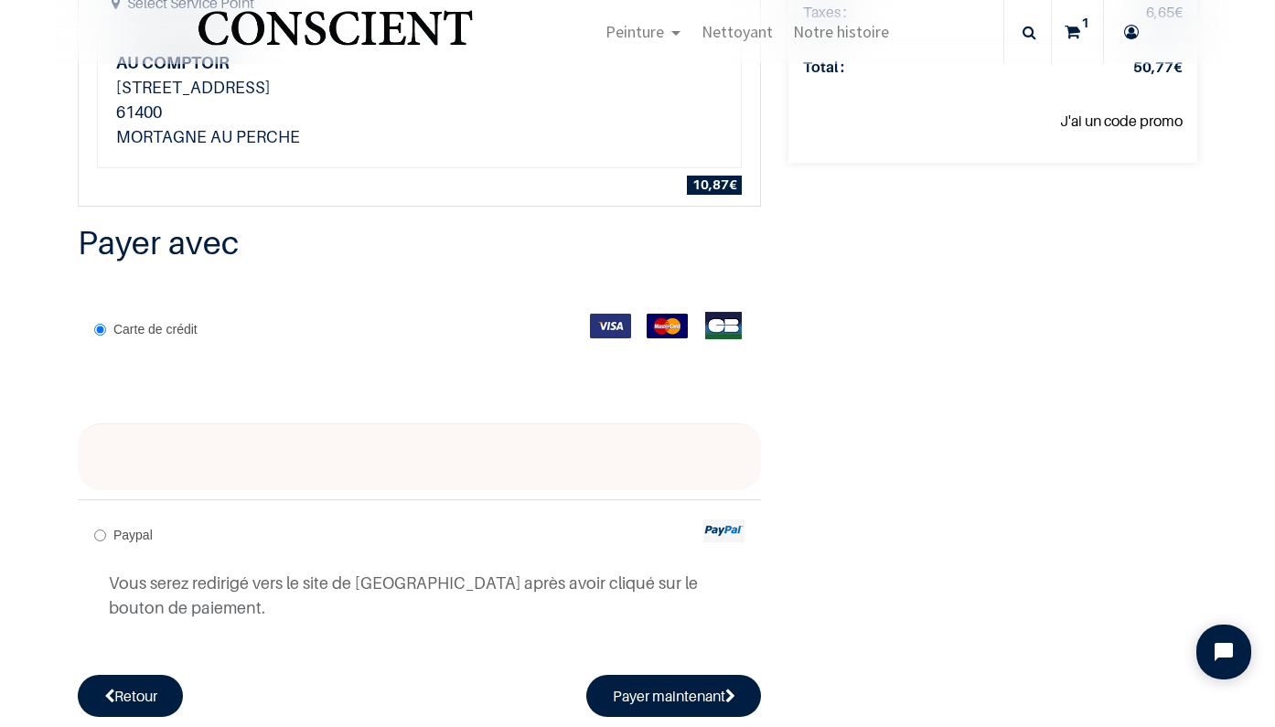
scroll to position [379, 0]
click at [679, 693] on button "Payer maintenant" at bounding box center [674, 696] width 176 height 42
radio input "true"
